Goal: Task Accomplishment & Management: Manage account settings

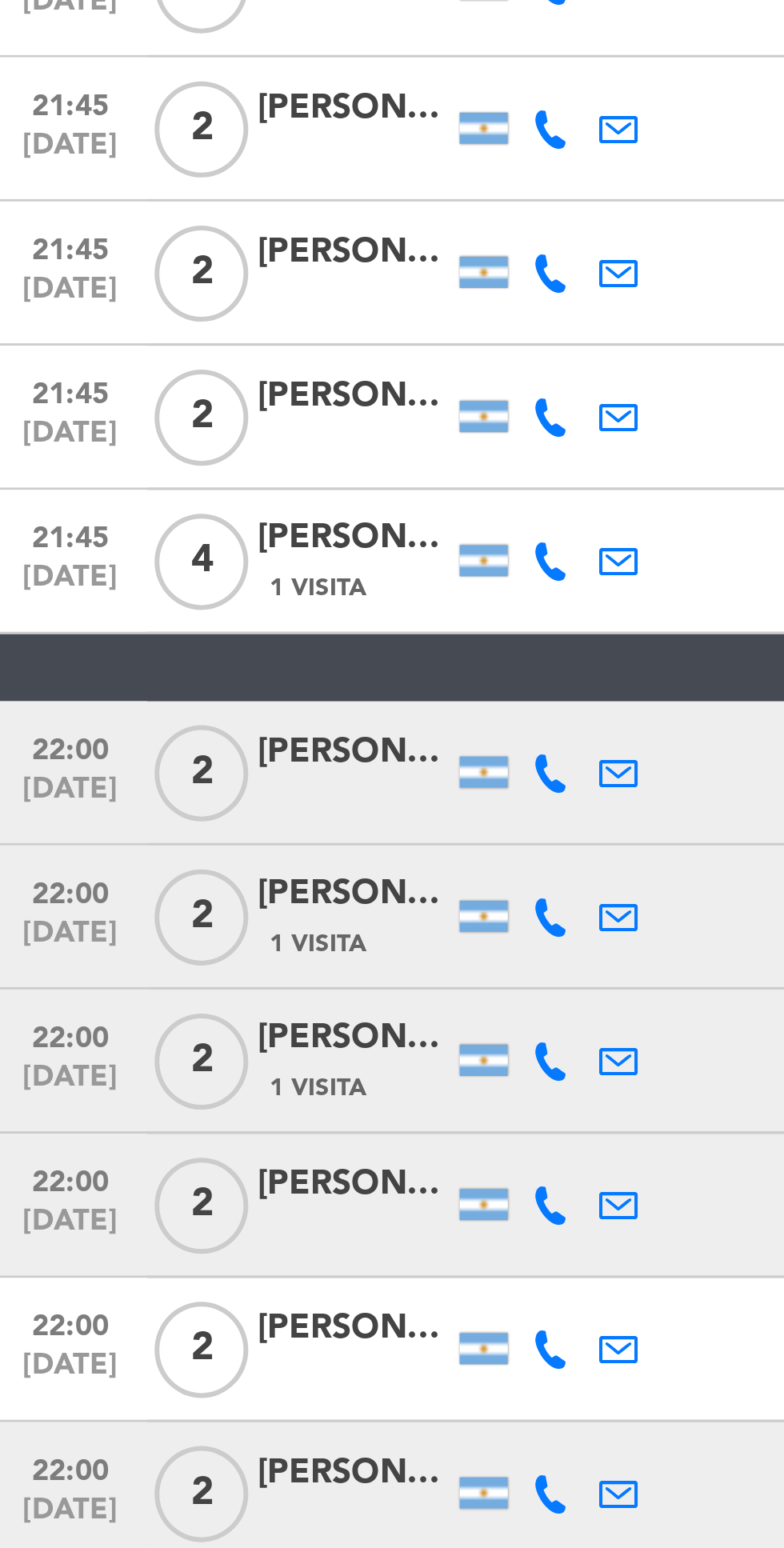
scroll to position [1330, 0]
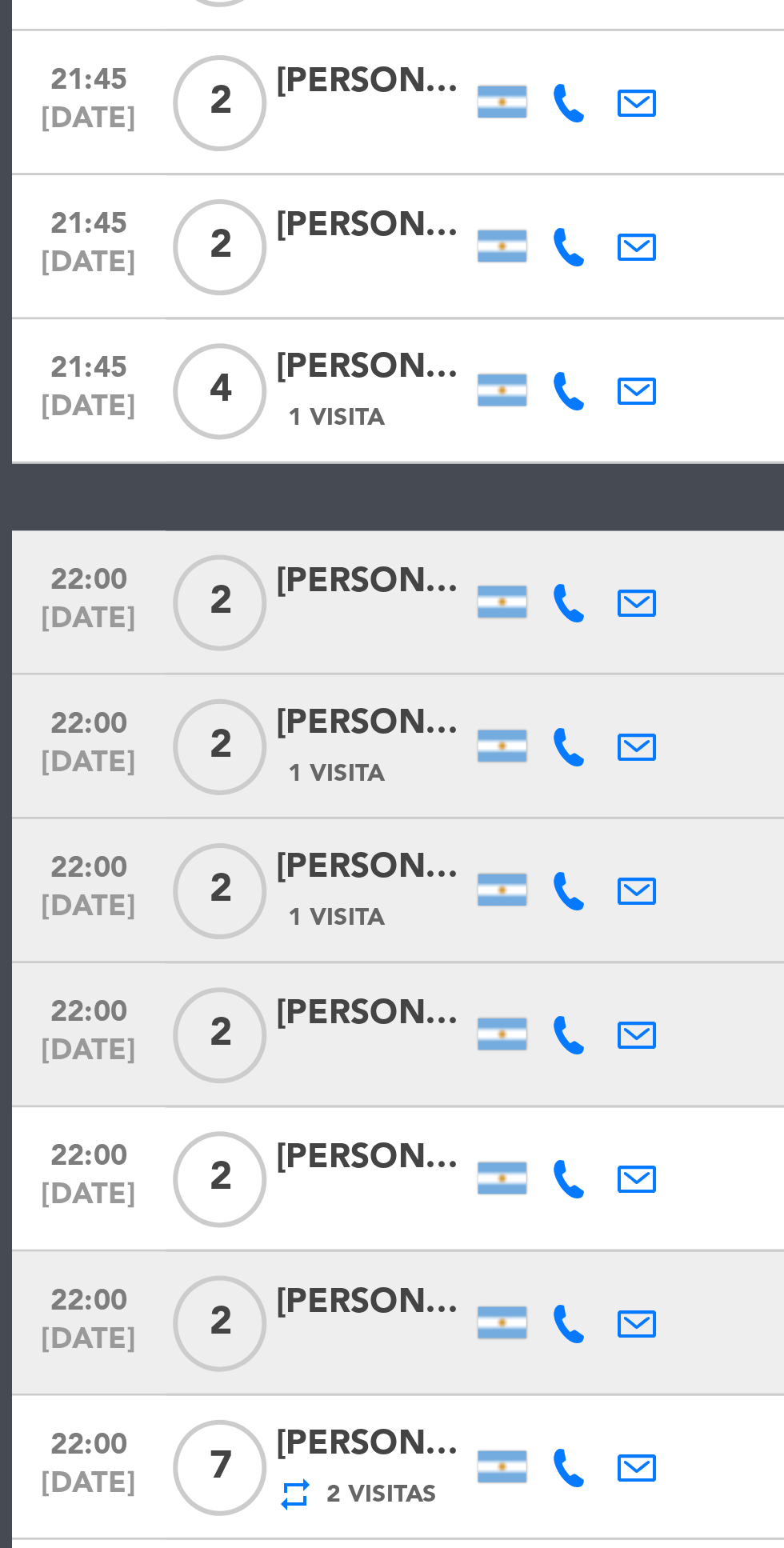
click at [188, 875] on icon at bounding box center [189, 872] width 13 height 13
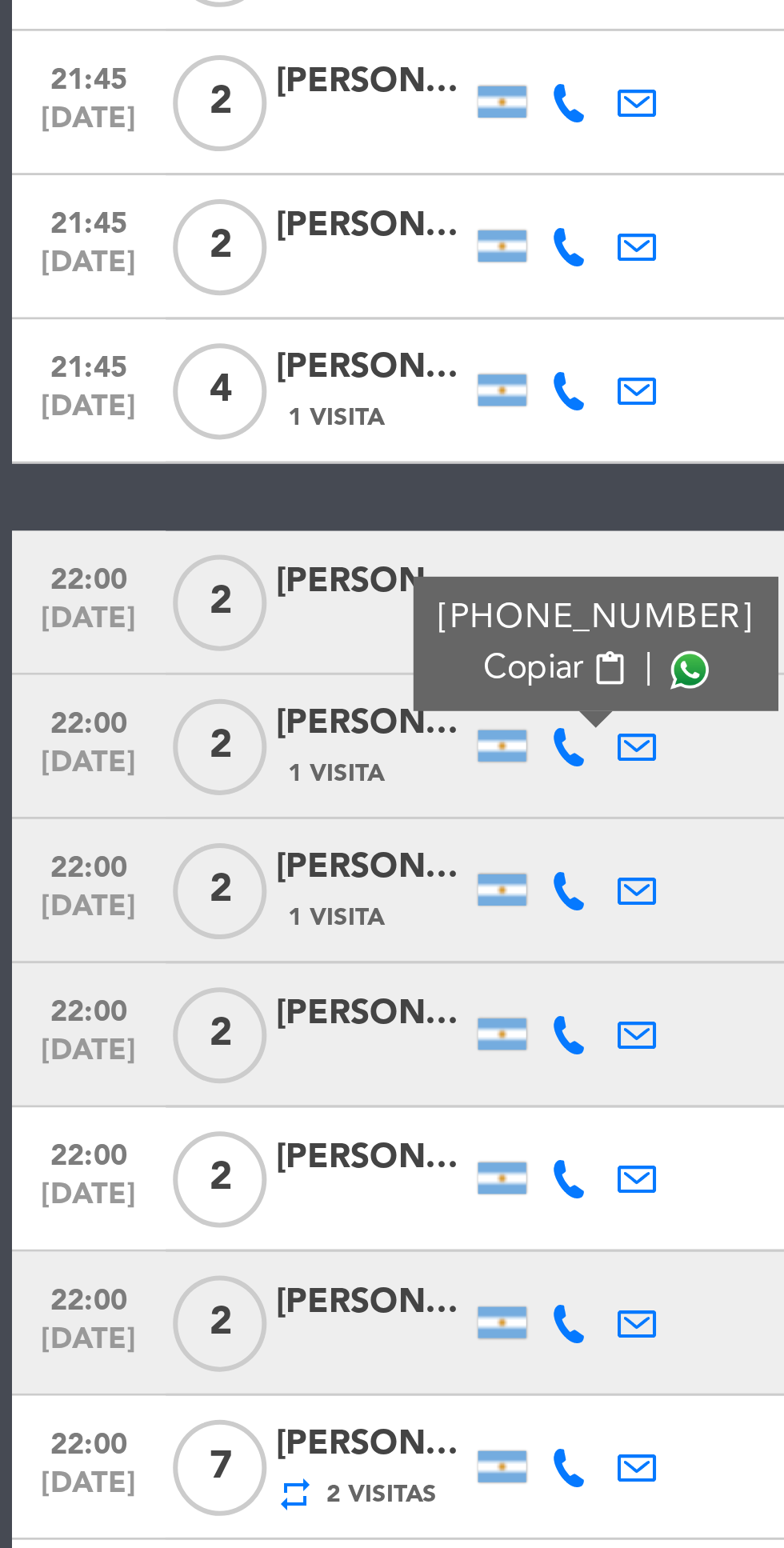
click at [241, 883] on div at bounding box center [233, 871] width 22 height 47
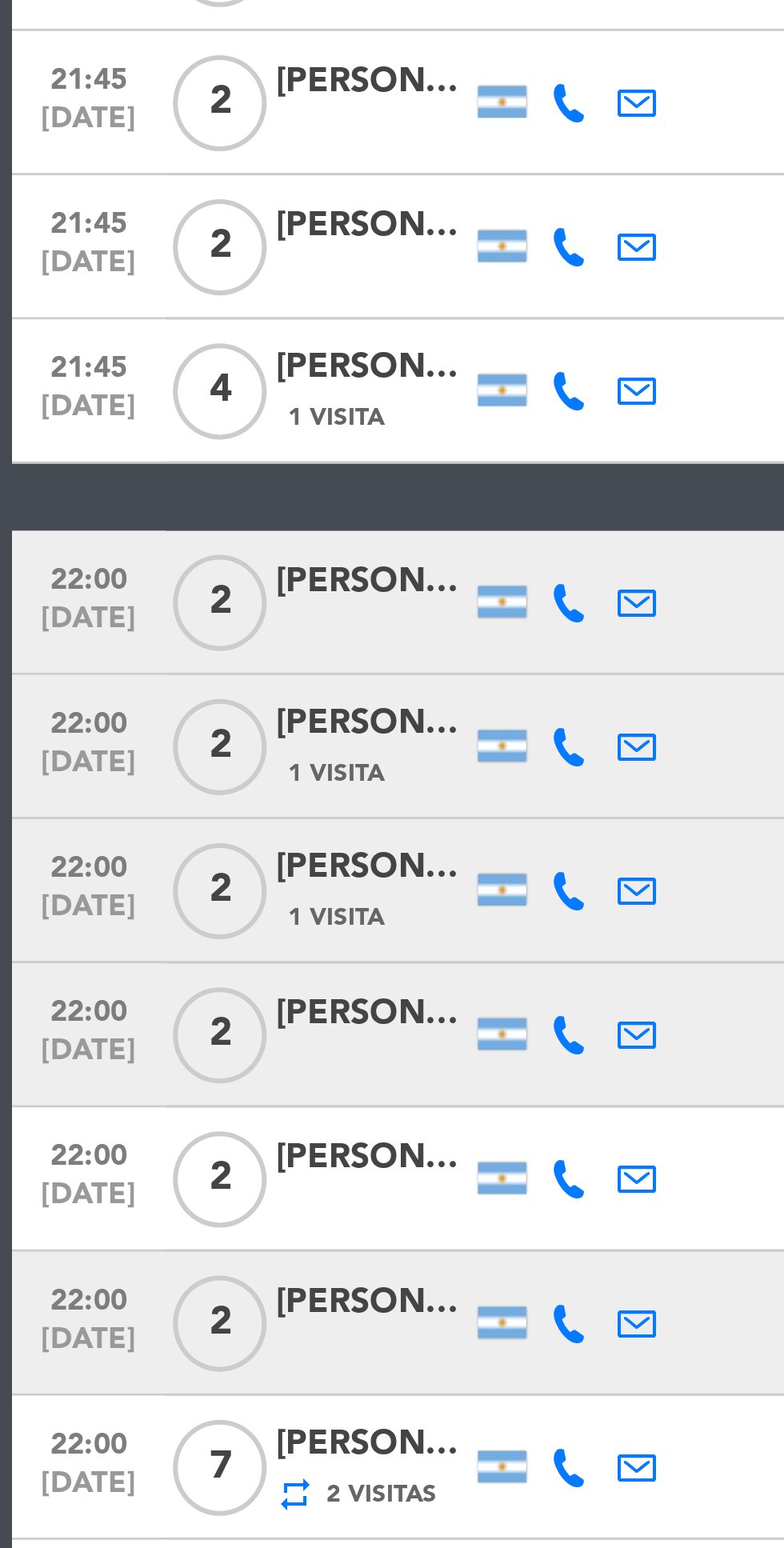
click at [186, 828] on icon at bounding box center [189, 824] width 13 height 13
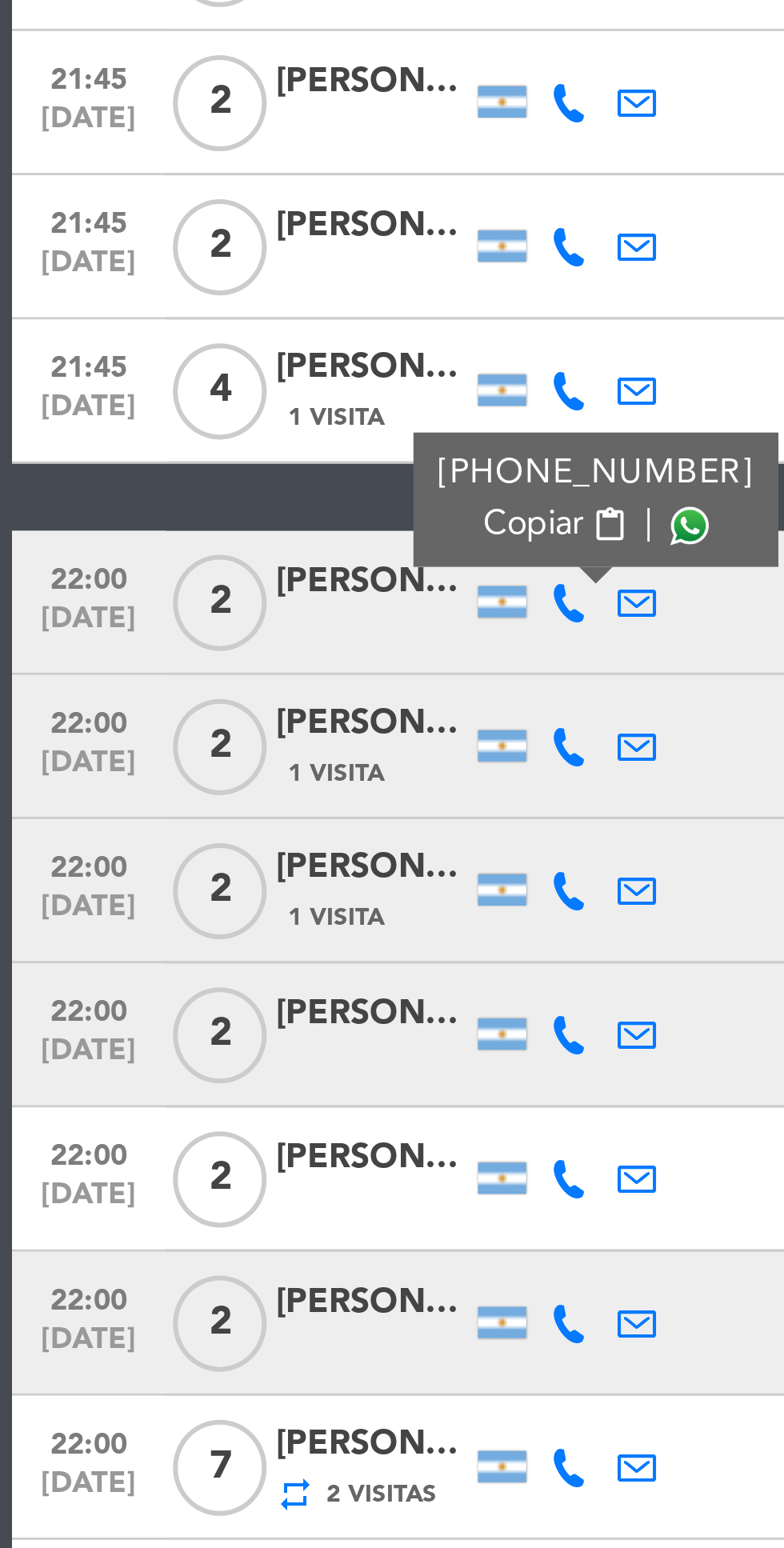
click at [226, 803] on span at bounding box center [229, 798] width 13 height 13
click at [191, 877] on icon at bounding box center [189, 872] width 13 height 13
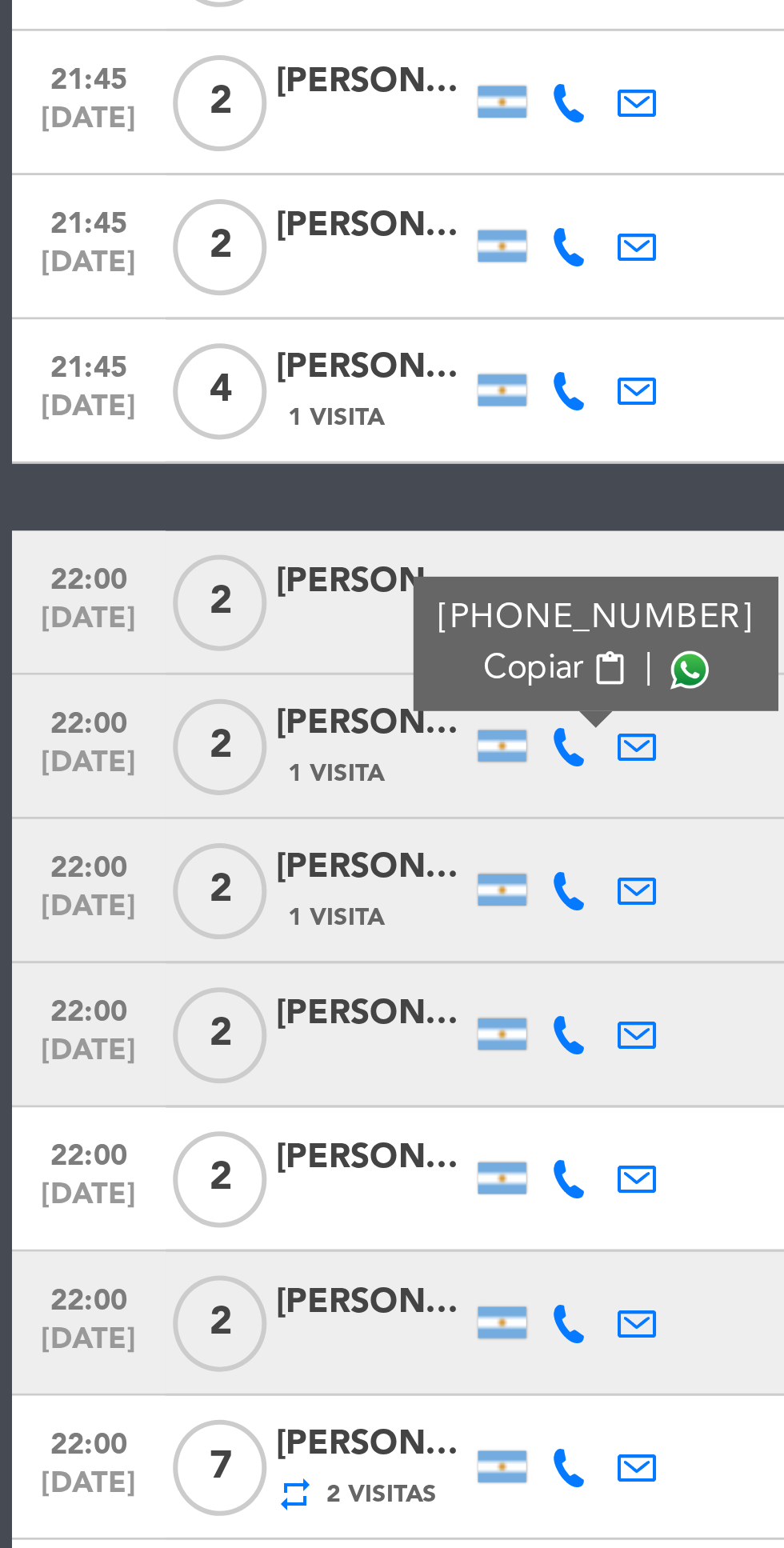
click at [223, 849] on span at bounding box center [229, 846] width 13 height 13
click at [190, 922] on icon at bounding box center [189, 919] width 13 height 13
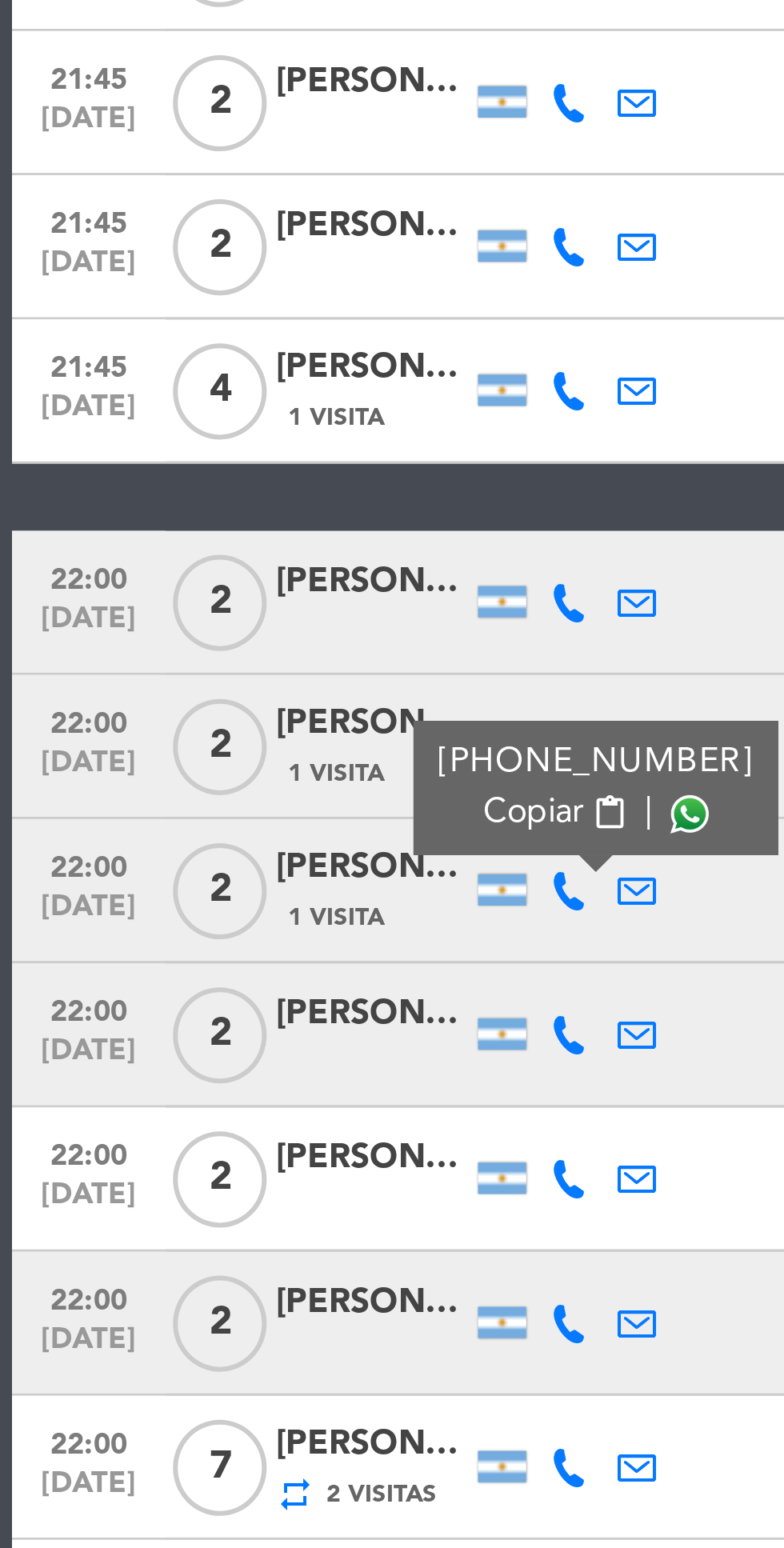
click at [223, 897] on span at bounding box center [229, 894] width 13 height 13
click at [185, 968] on icon at bounding box center [189, 967] width 13 height 13
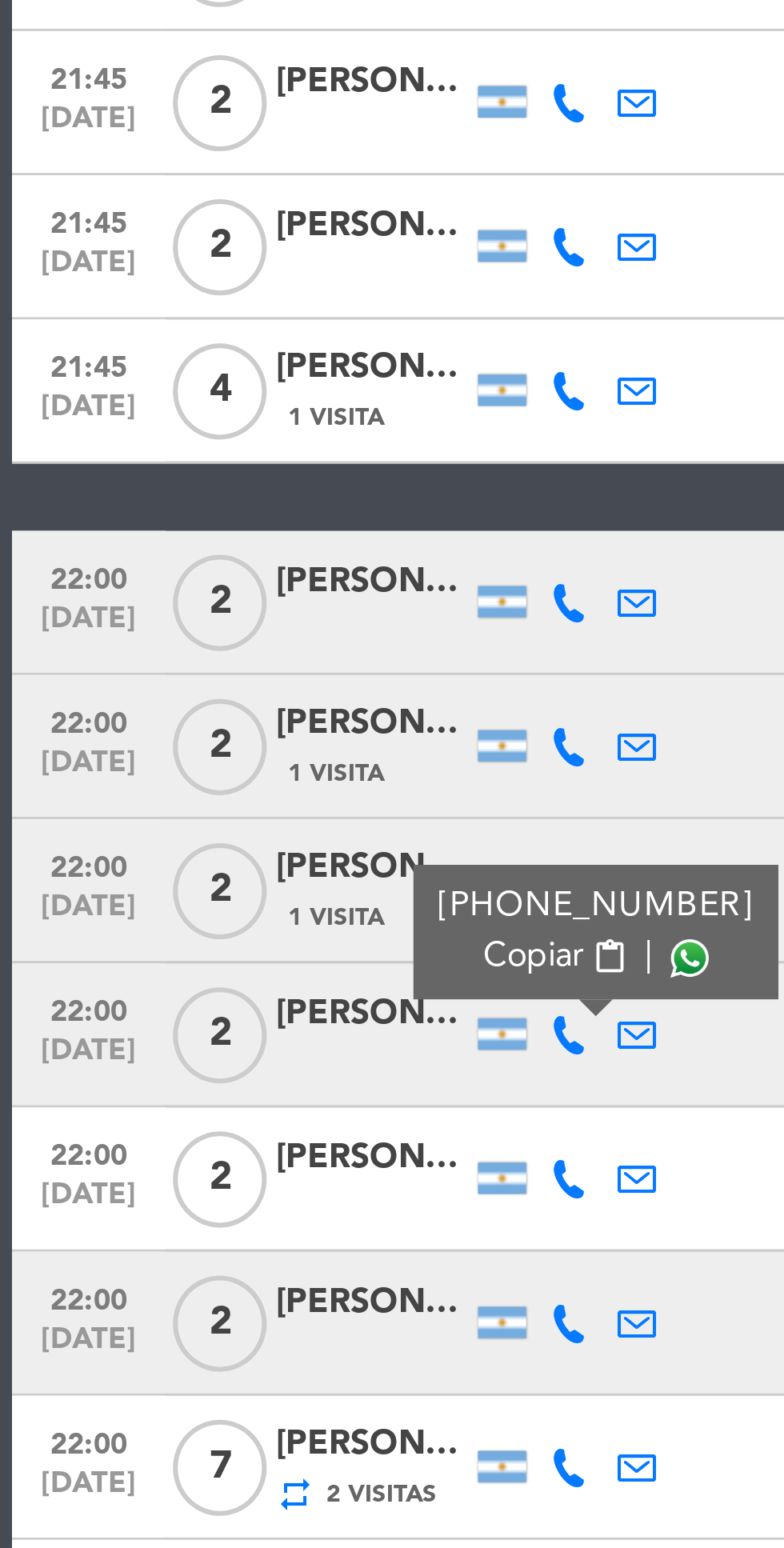
click at [223, 947] on span at bounding box center [229, 942] width 13 height 13
click at [183, 1013] on icon at bounding box center [189, 1016] width 13 height 13
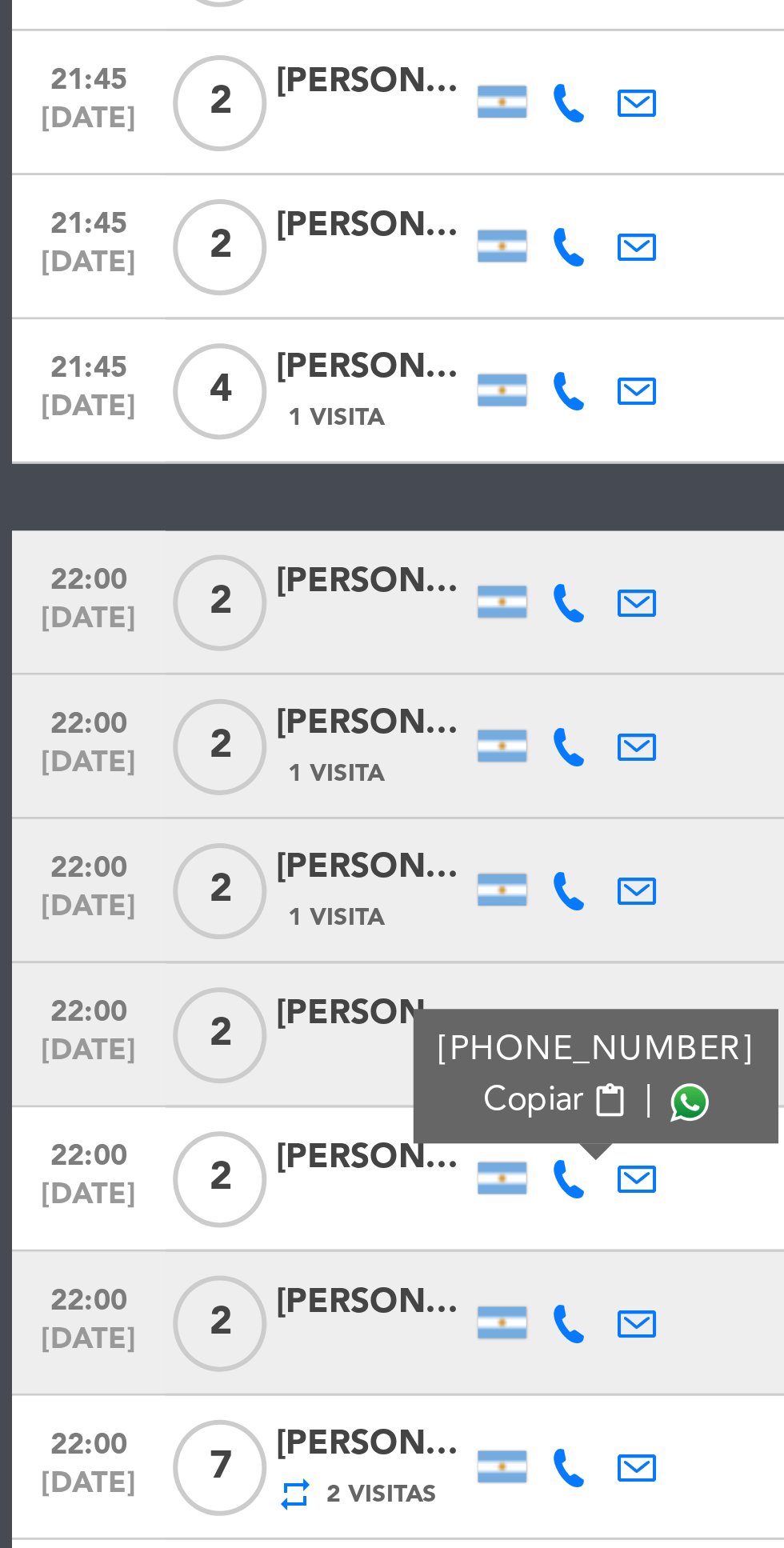
click at [225, 994] on span at bounding box center [229, 990] width 13 height 13
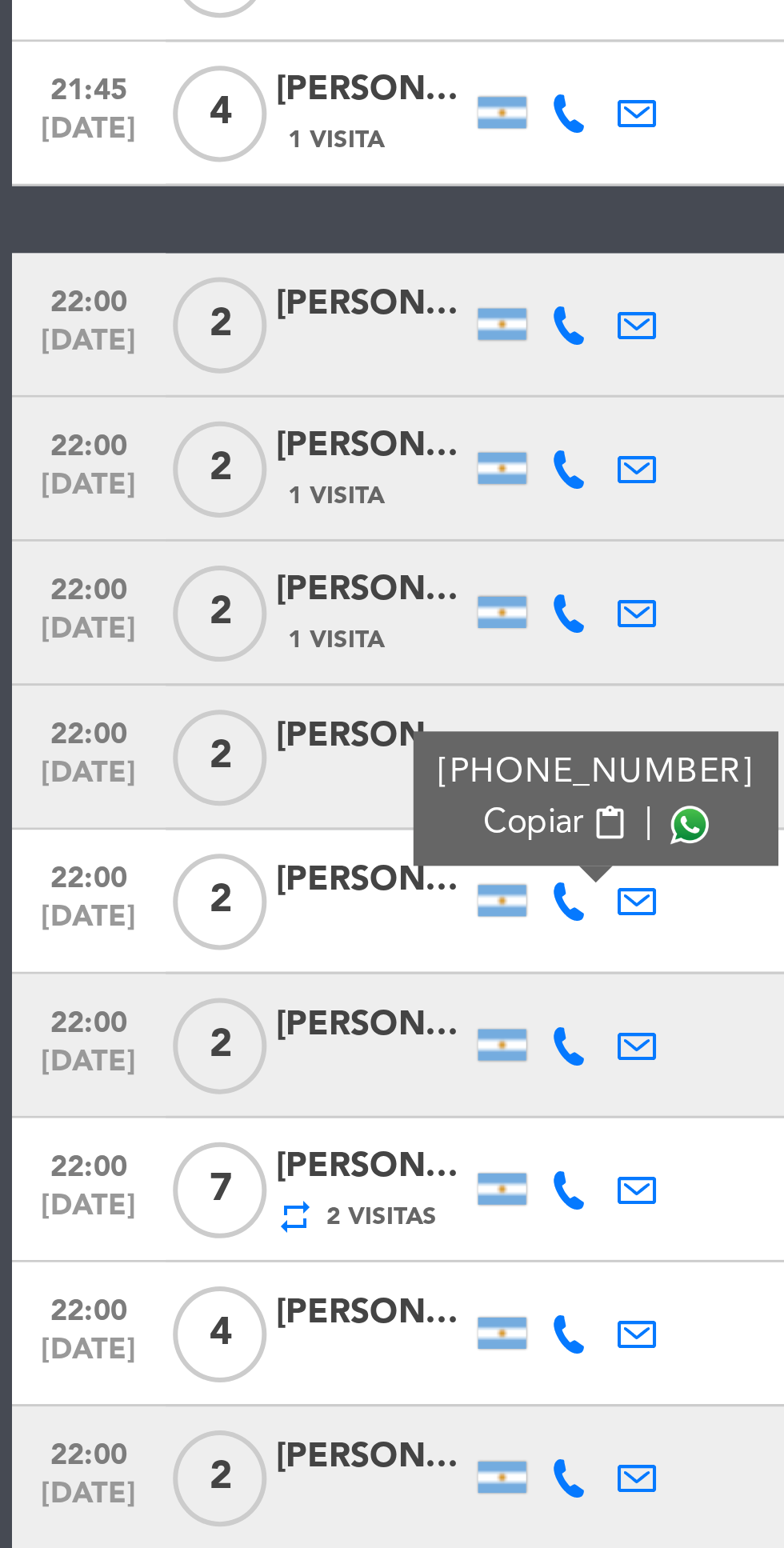
click at [195, 1067] on icon at bounding box center [189, 1064] width 13 height 13
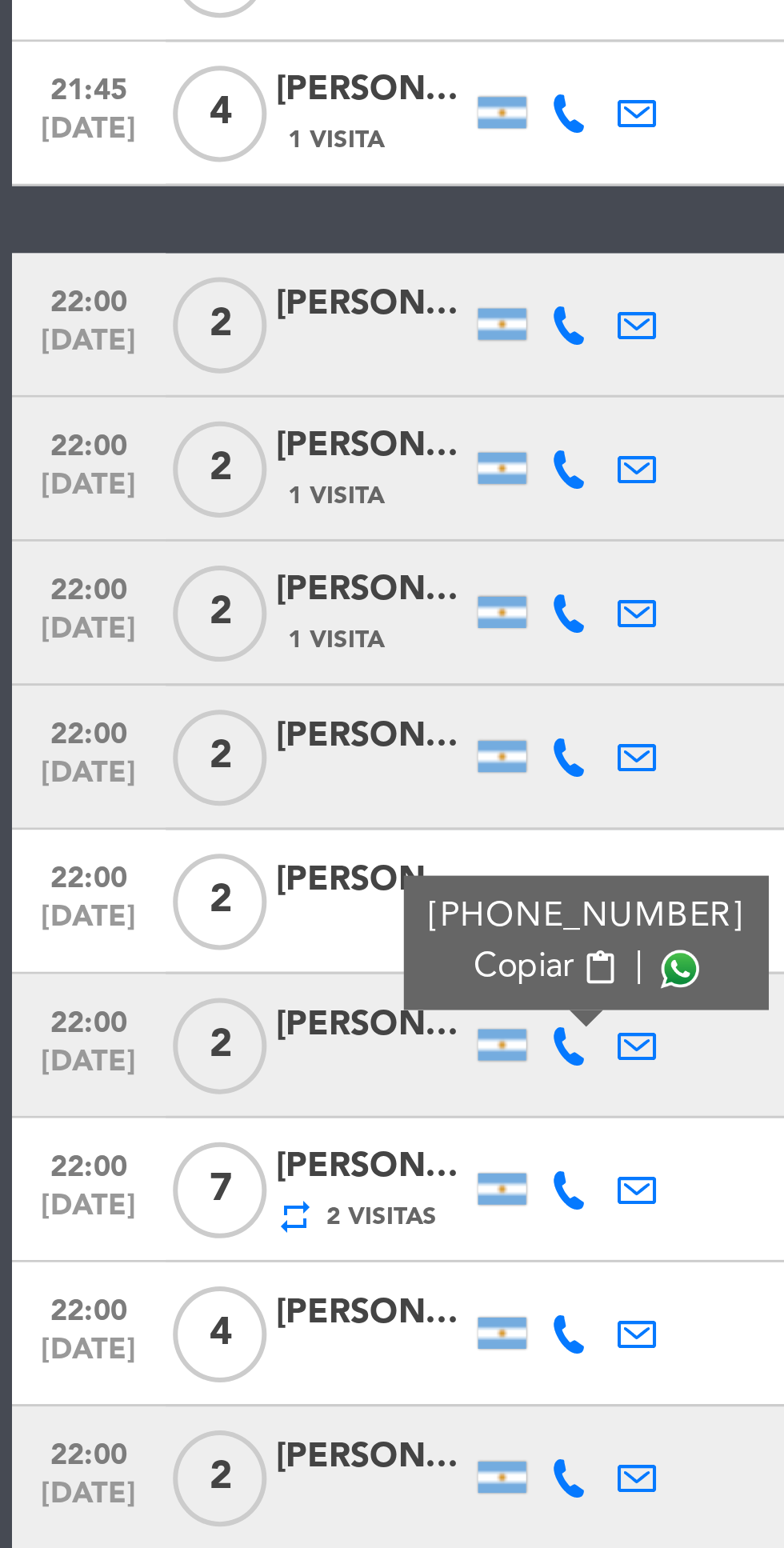
click at [224, 1040] on span at bounding box center [226, 1038] width 13 height 13
click at [220, 1042] on span at bounding box center [226, 1038] width 13 height 13
click at [192, 1110] on icon at bounding box center [189, 1111] width 13 height 13
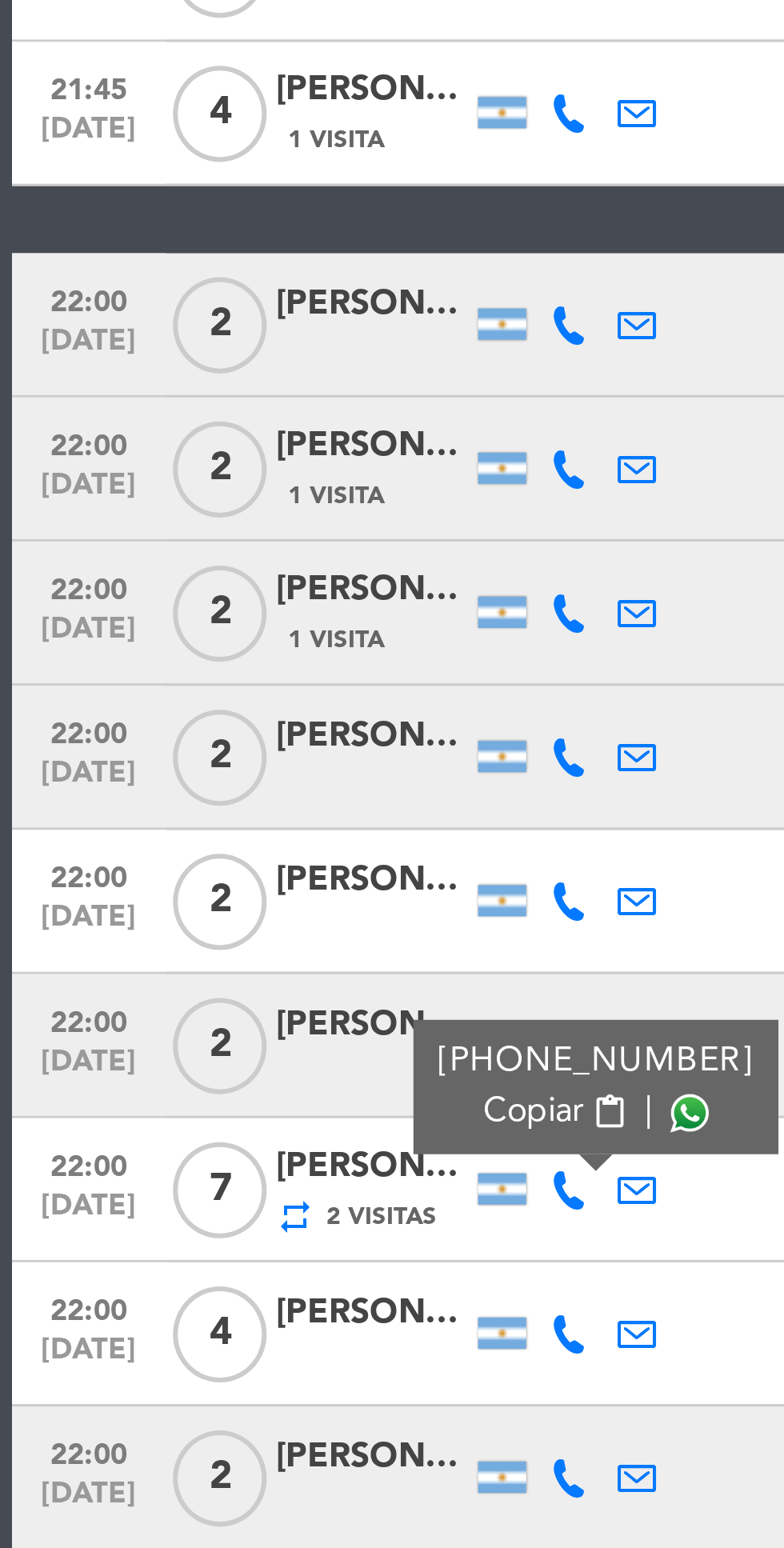
click at [223, 1088] on span at bounding box center [229, 1086] width 13 height 13
click at [186, 1156] on icon at bounding box center [189, 1159] width 13 height 13
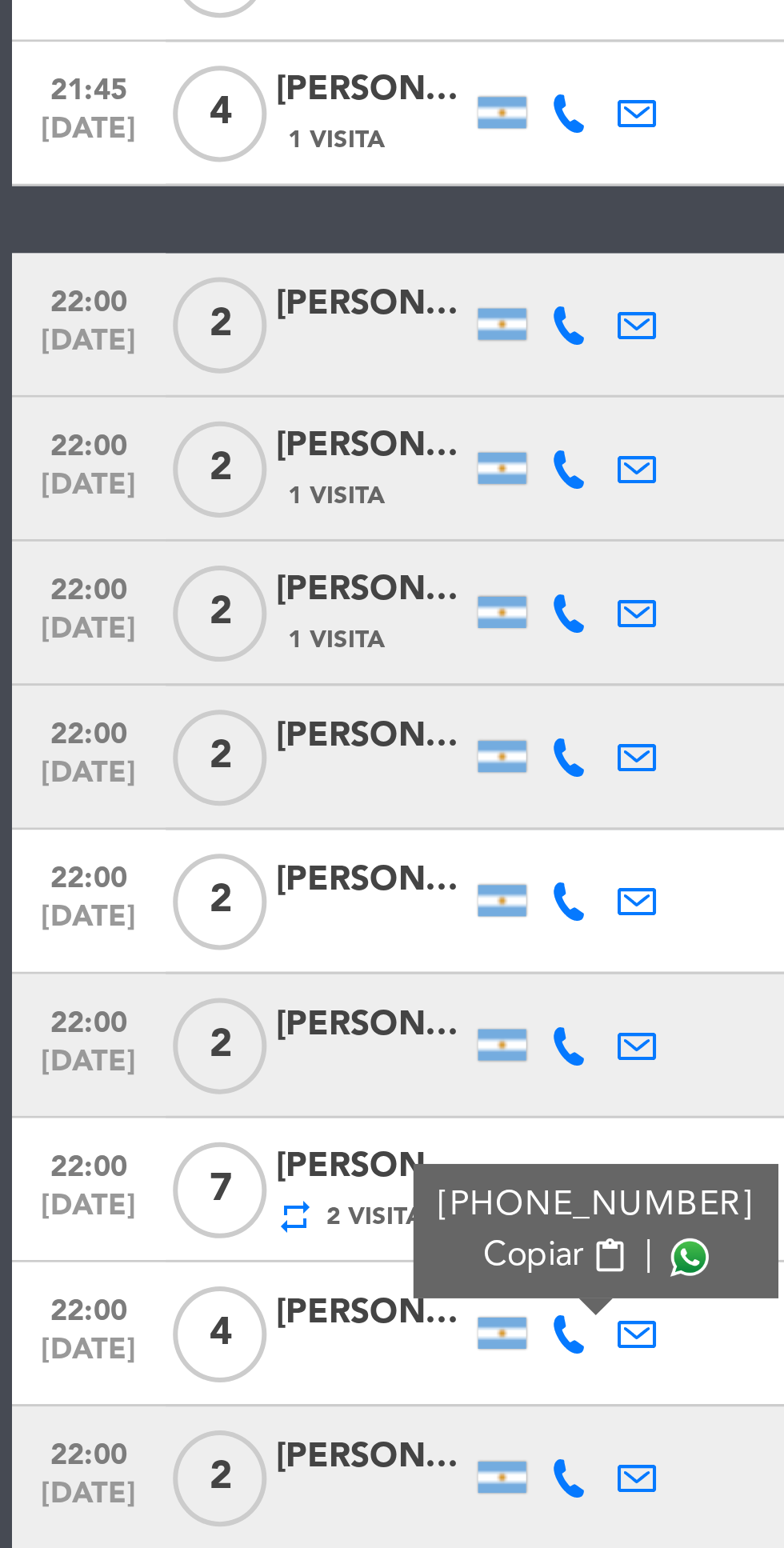
click at [225, 1137] on span at bounding box center [229, 1134] width 13 height 13
click at [190, 1204] on icon at bounding box center [189, 1208] width 13 height 13
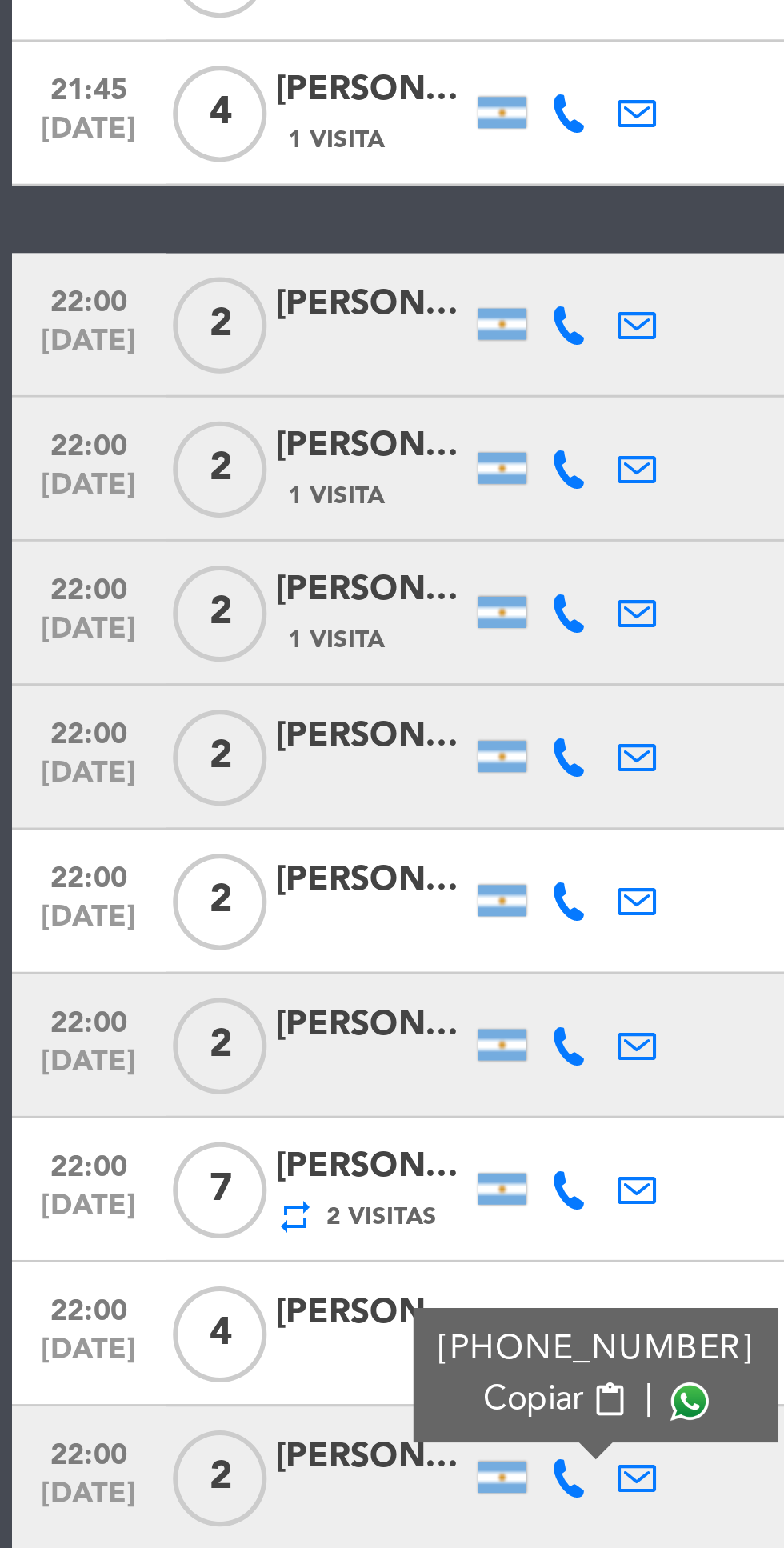
click at [223, 1181] on span at bounding box center [229, 1181] width 13 height 13
click at [190, 971] on icon at bounding box center [189, 967] width 13 height 13
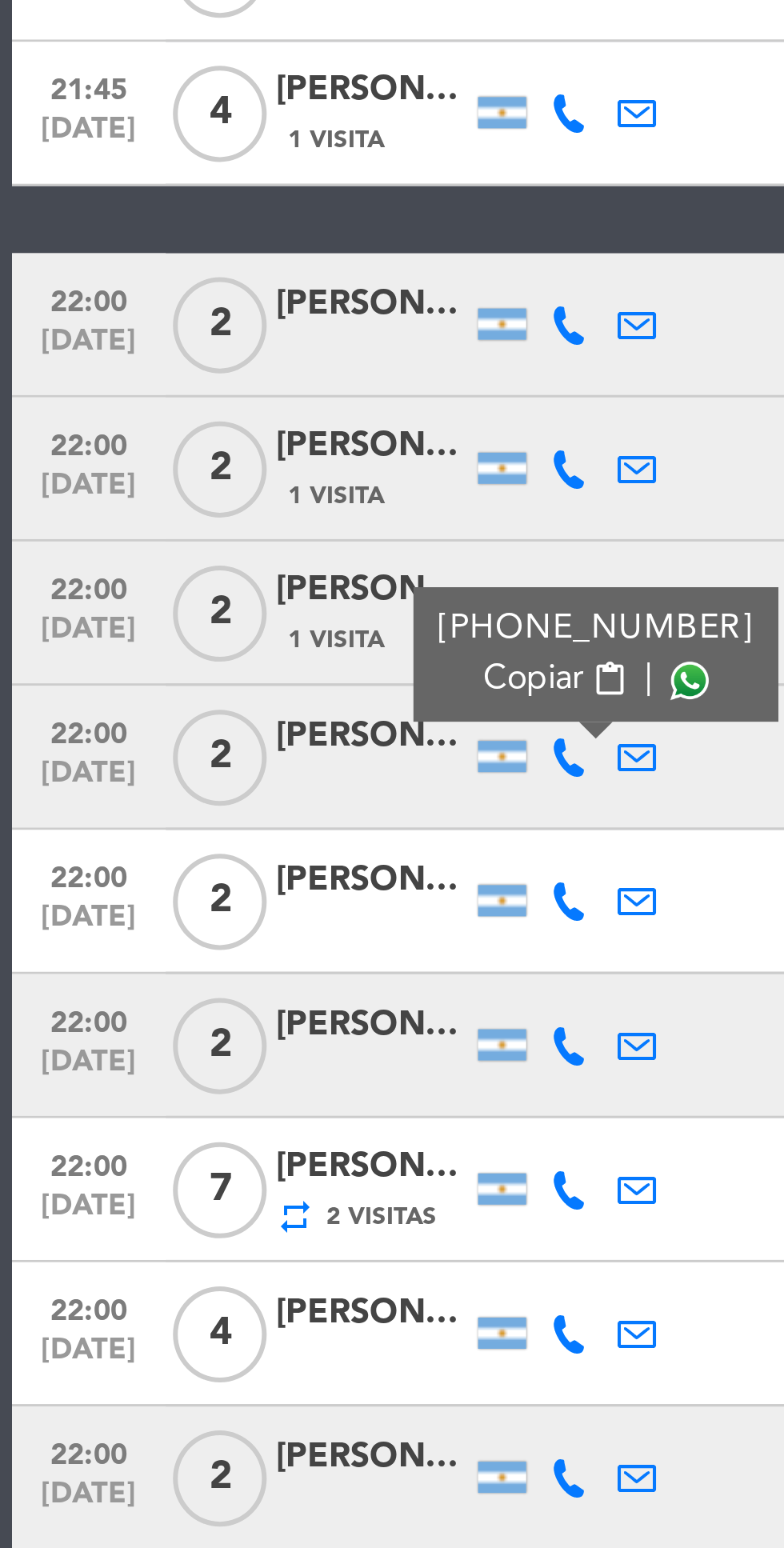
click at [223, 946] on span at bounding box center [229, 942] width 13 height 13
